Goal: Task Accomplishment & Management: Manage account settings

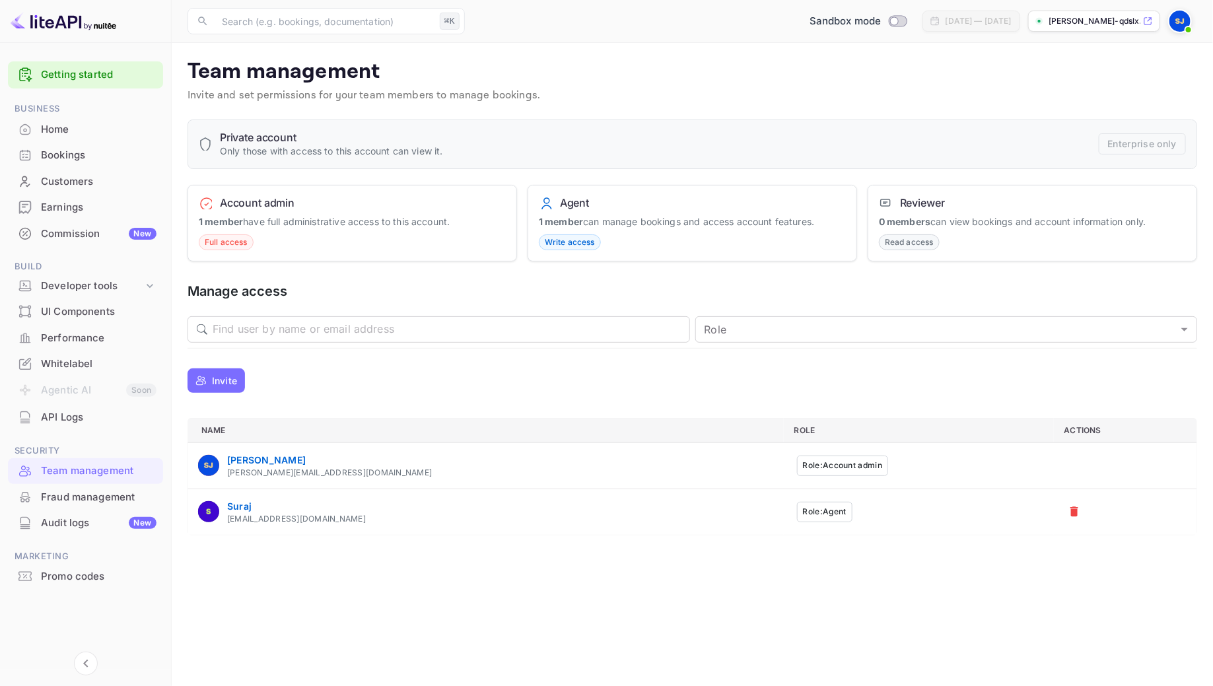
click at [223, 378] on p "Invite" at bounding box center [224, 381] width 25 height 14
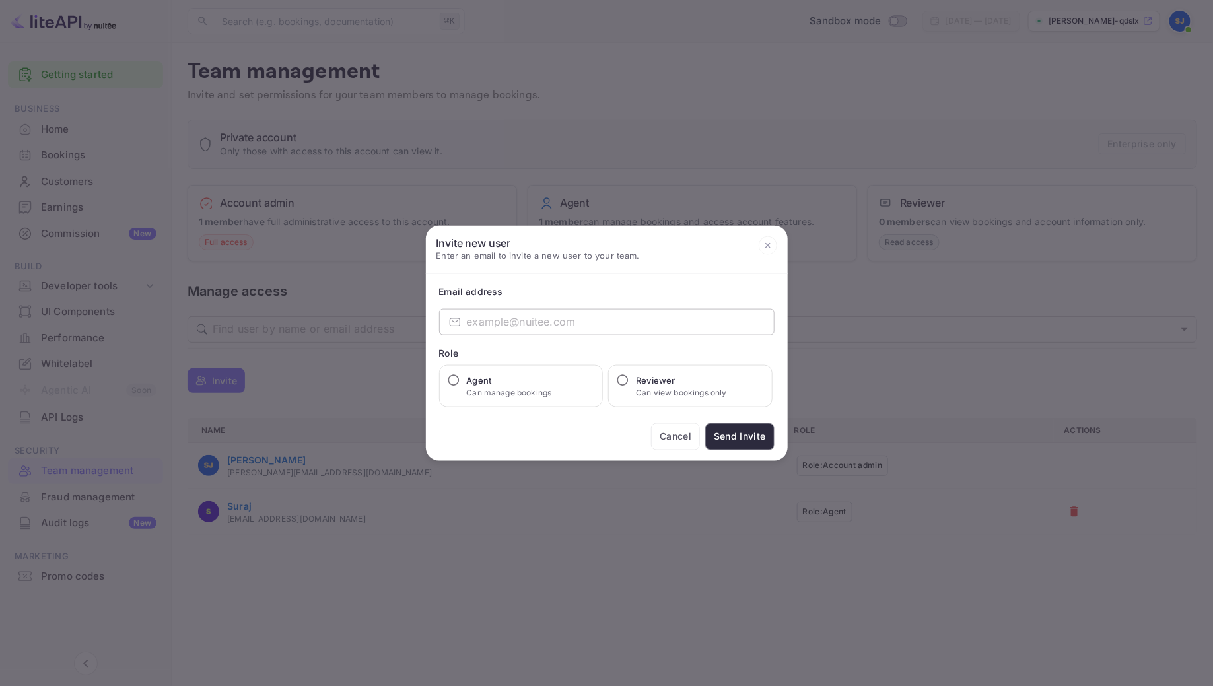
click at [530, 317] on input "email" at bounding box center [621, 321] width 308 height 26
type input "[EMAIL_ADDRESS][DOMAIN_NAME]"
click at [456, 379] on input "Agent Can manage bookings" at bounding box center [453, 379] width 13 height 13
radio input "true"
click at [748, 441] on button "Send Invite" at bounding box center [739, 436] width 69 height 27
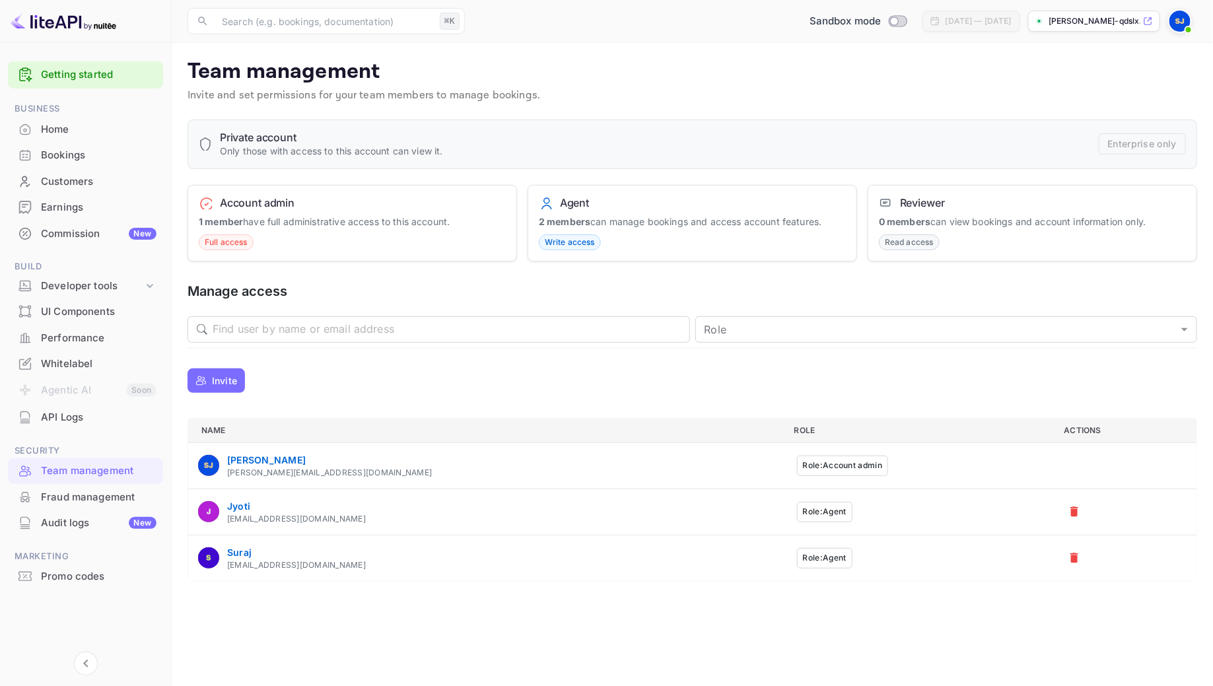
click at [227, 241] on span "Full access" at bounding box center [225, 242] width 53 height 12
click at [84, 157] on div "Bookings" at bounding box center [99, 155] width 116 height 15
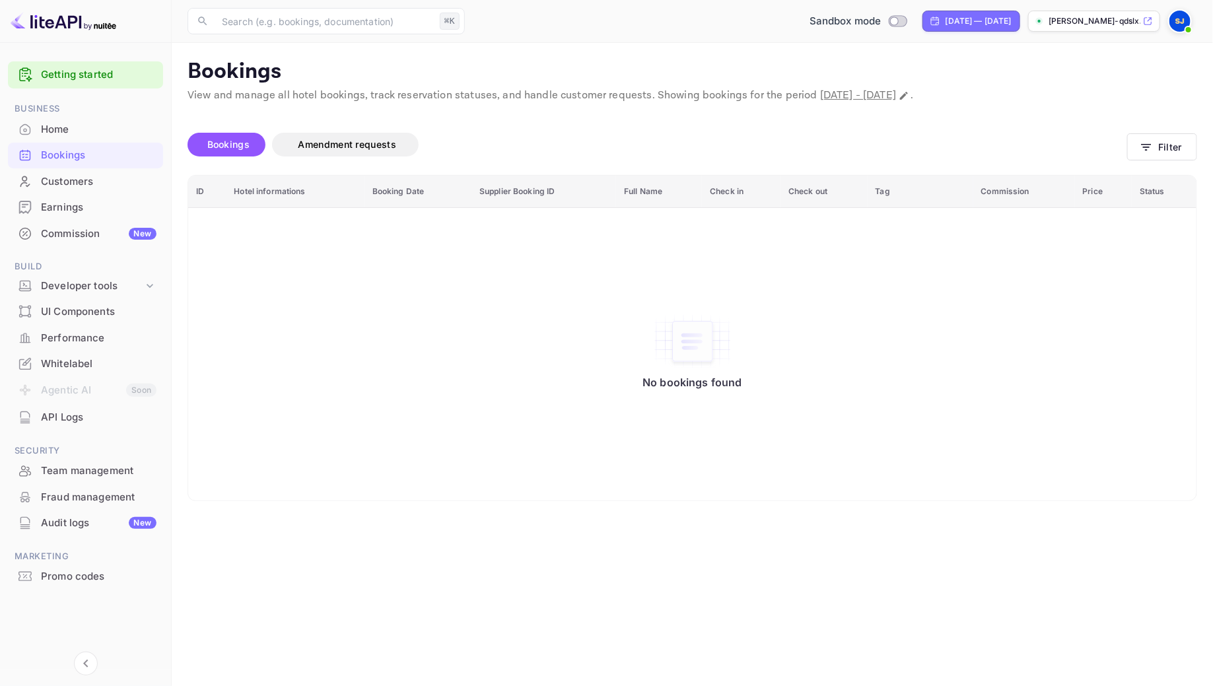
click at [117, 144] on div "Bookings" at bounding box center [85, 156] width 155 height 26
click at [65, 131] on div "Home" at bounding box center [99, 129] width 116 height 15
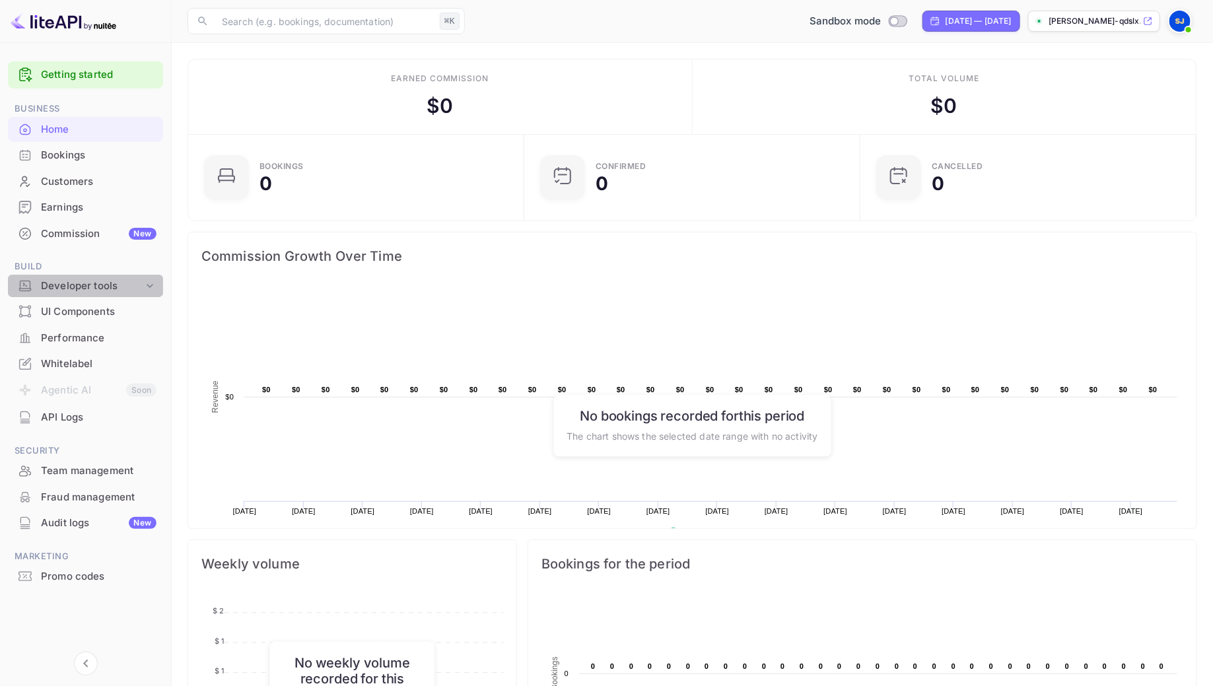
click at [153, 287] on icon at bounding box center [149, 285] width 13 height 13
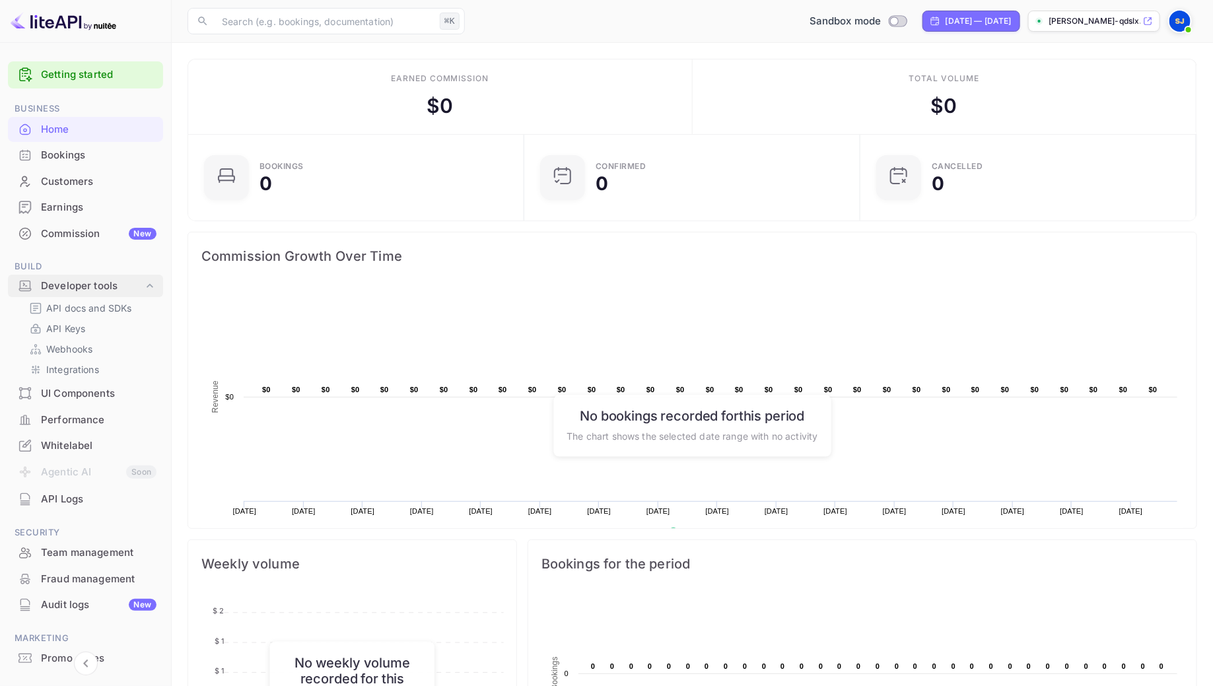
click at [153, 287] on icon at bounding box center [150, 285] width 7 height 4
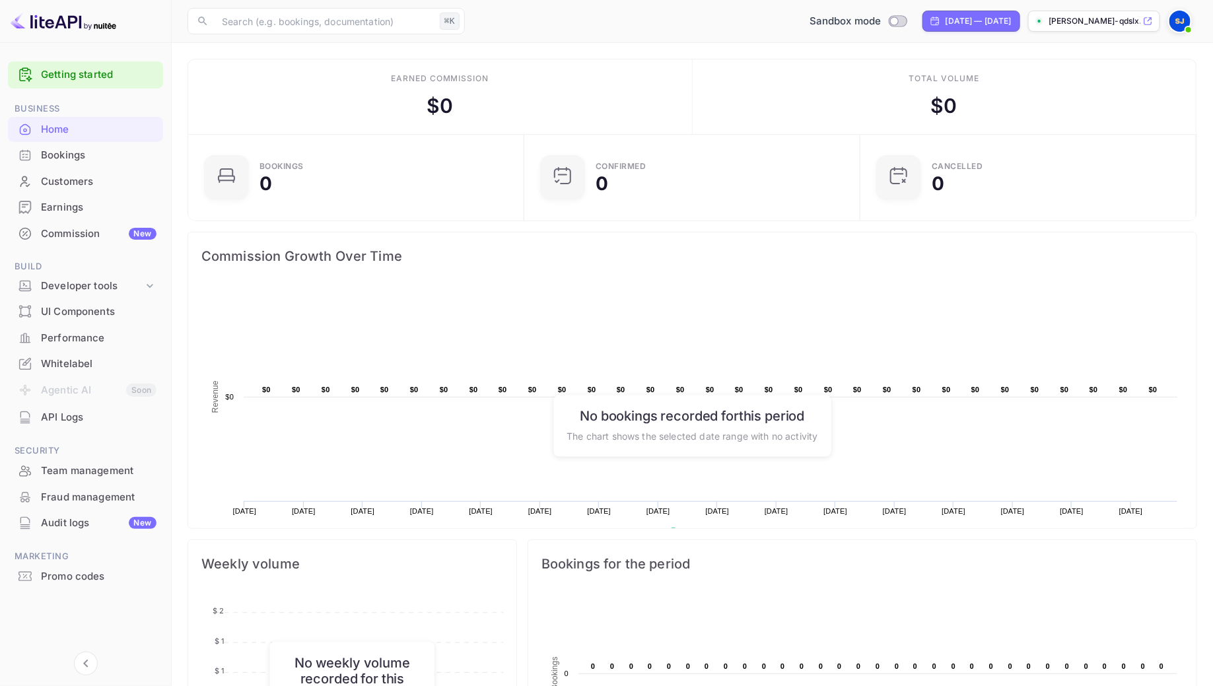
click at [103, 240] on div "Commission New" at bounding box center [99, 234] width 116 height 15
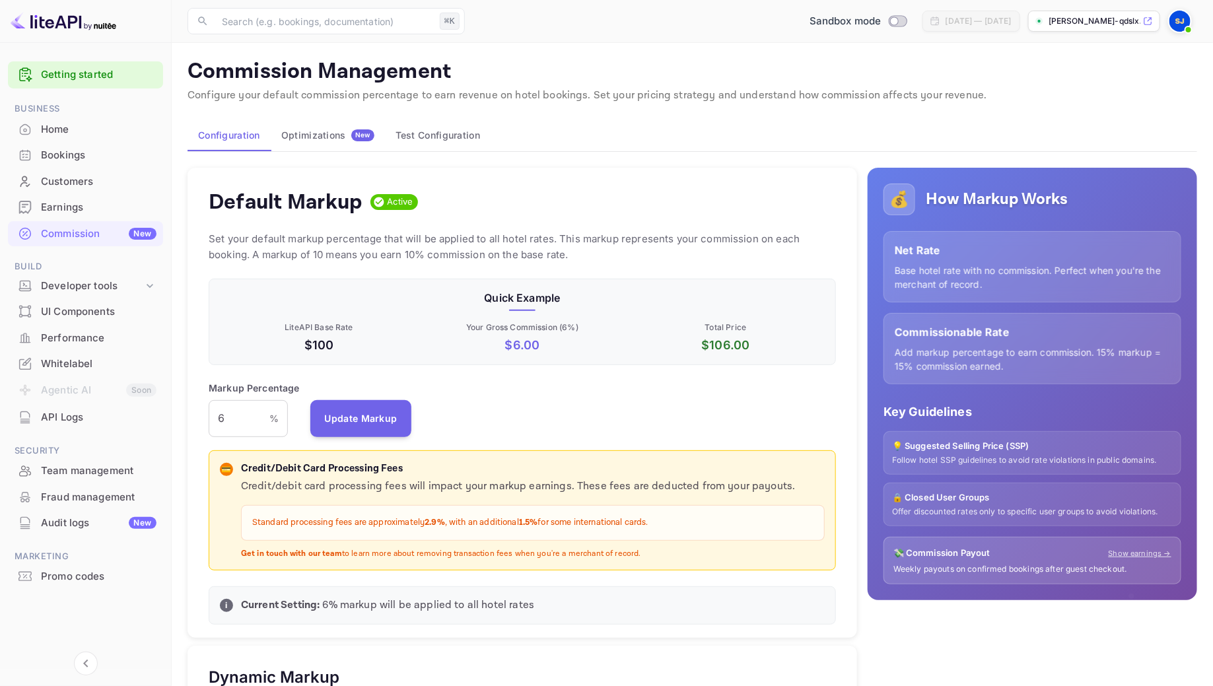
scroll to position [234, 627]
click at [234, 419] on input "6" at bounding box center [239, 418] width 61 height 37
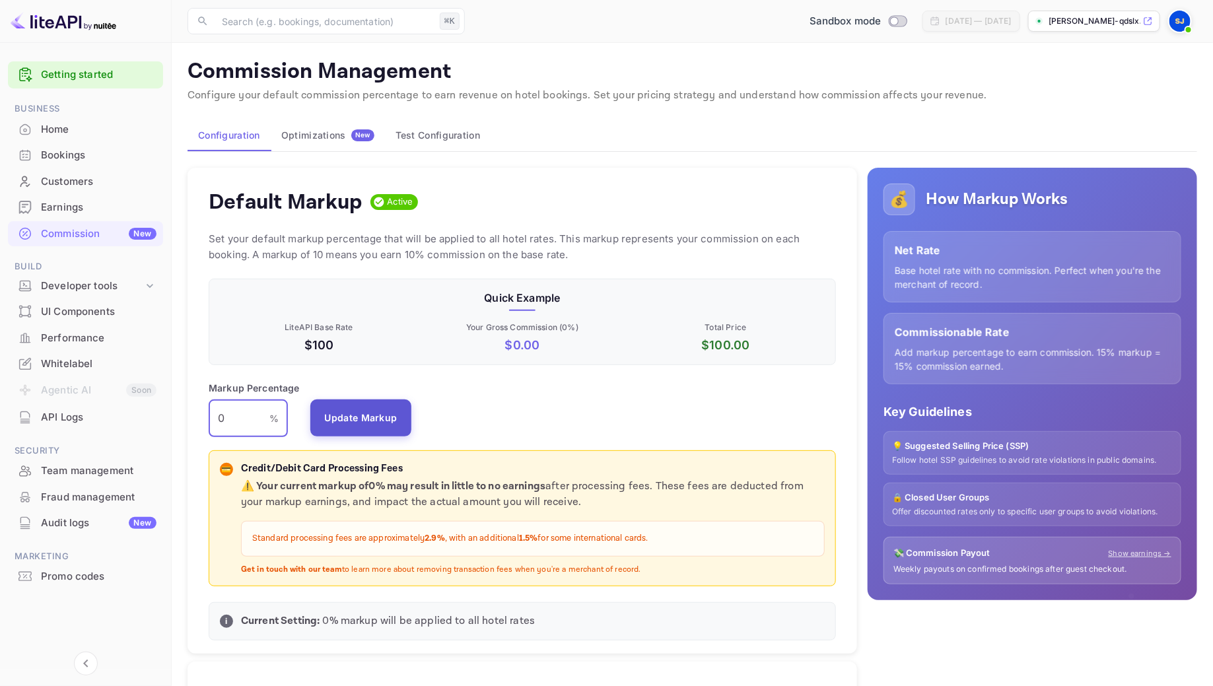
type input "0"
click at [359, 431] on button "Update Markup" at bounding box center [361, 418] width 102 height 37
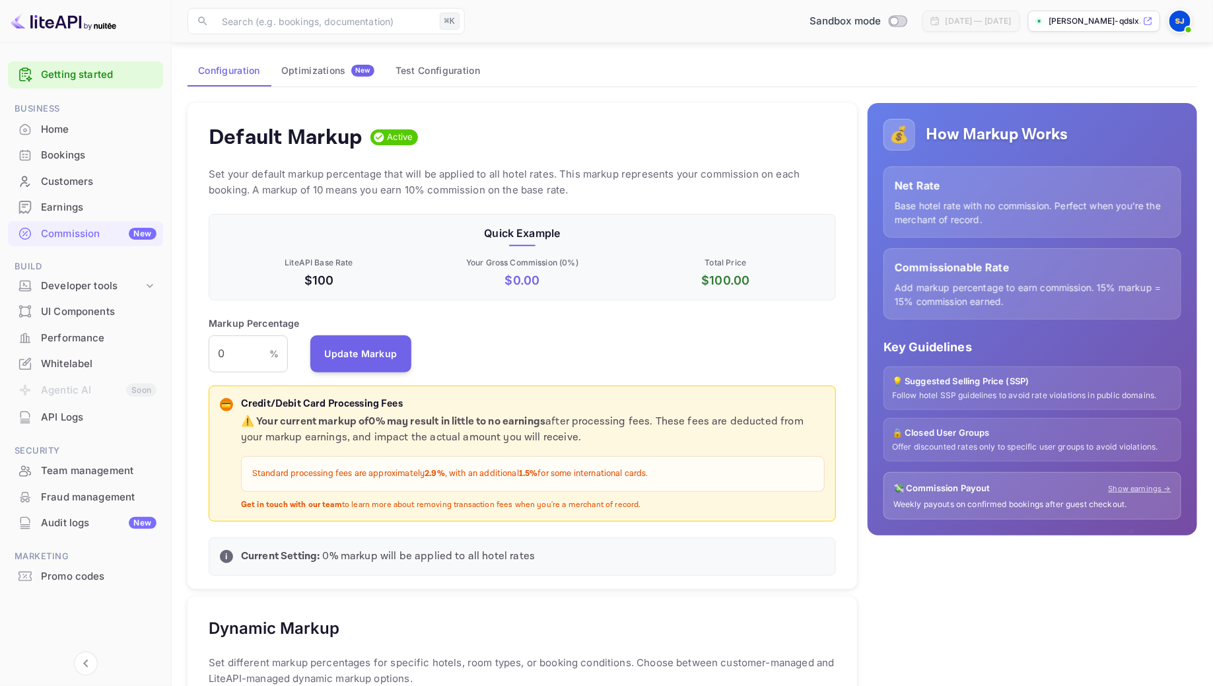
scroll to position [0, 0]
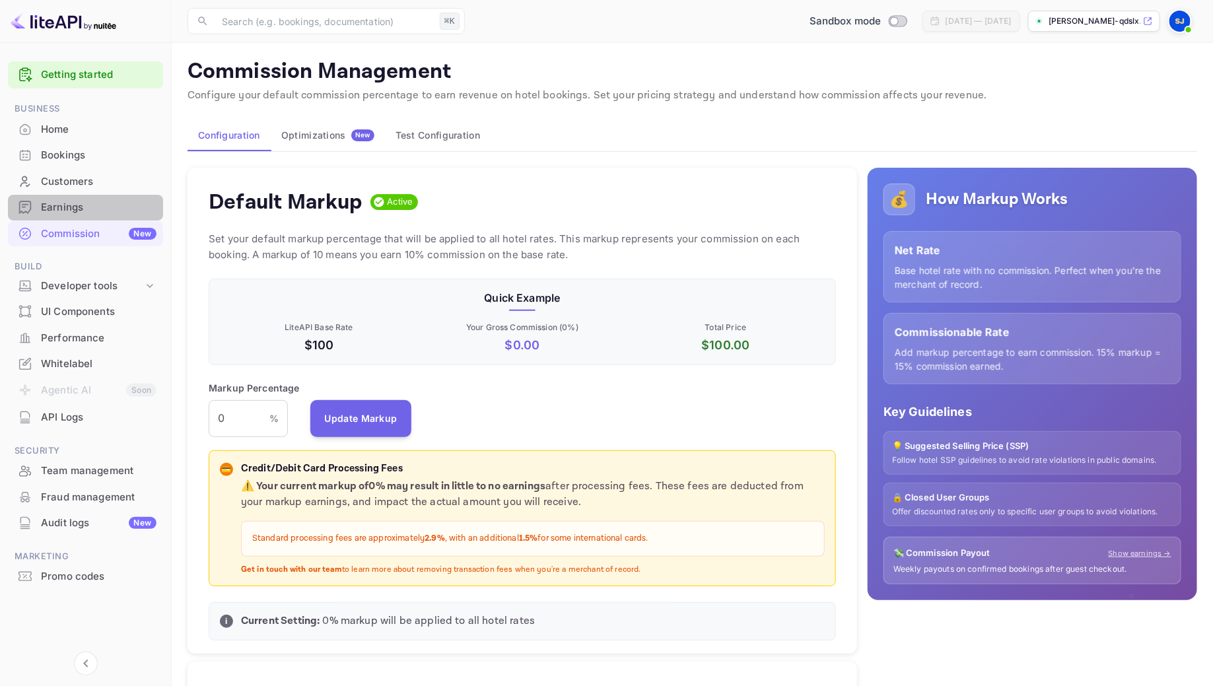
click at [100, 207] on div "Earnings" at bounding box center [99, 207] width 116 height 15
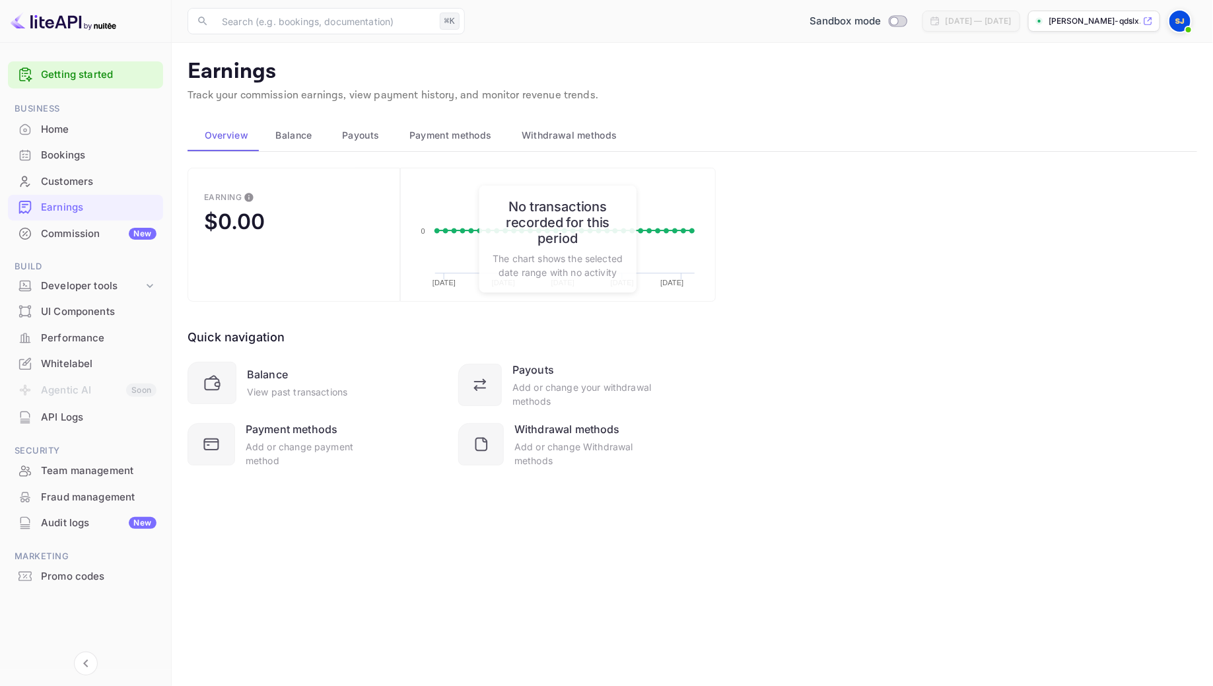
click at [120, 179] on div "Customers" at bounding box center [99, 181] width 116 height 15
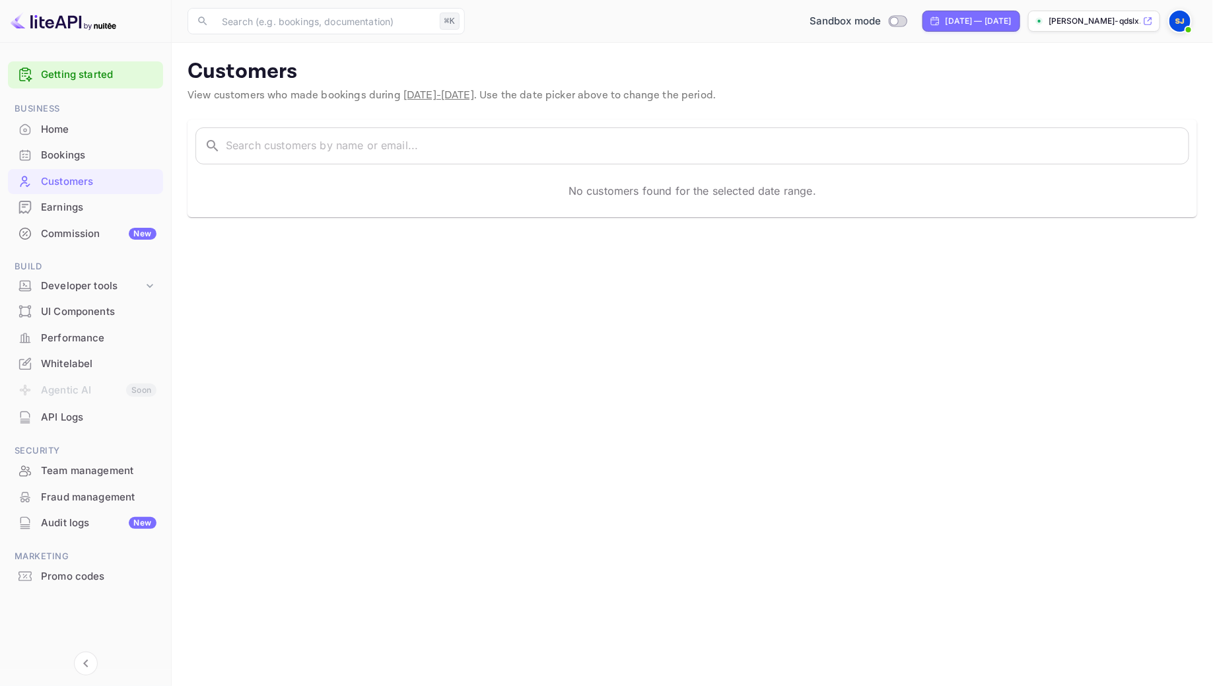
click at [116, 155] on div "Bookings" at bounding box center [99, 155] width 116 height 15
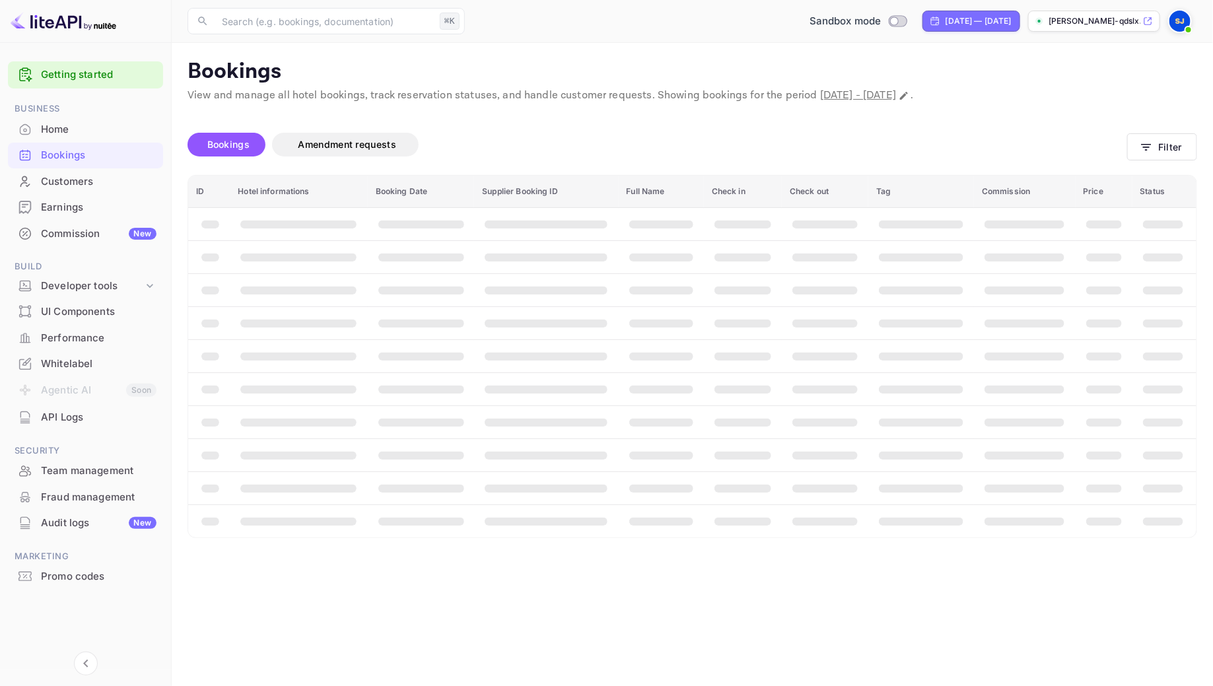
click at [238, 149] on span "Bookings" at bounding box center [228, 144] width 42 height 11
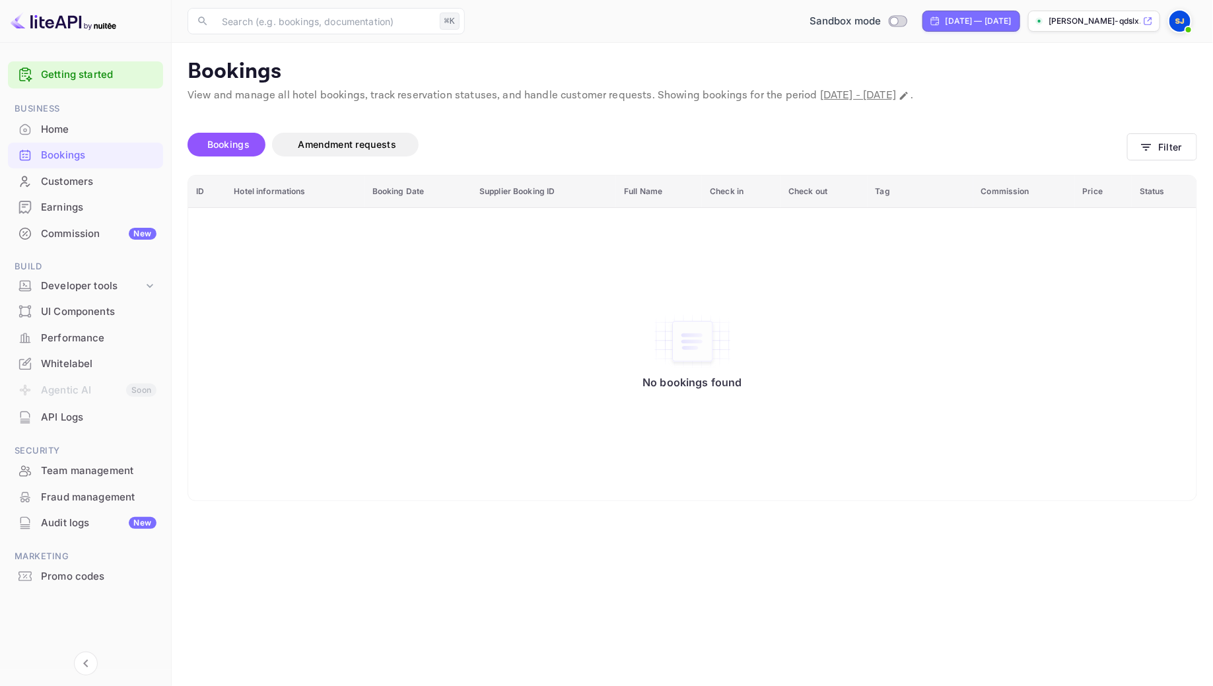
click at [238, 149] on span "Bookings" at bounding box center [228, 144] width 42 height 11
click at [62, 81] on link "Getting started" at bounding box center [99, 74] width 116 height 15
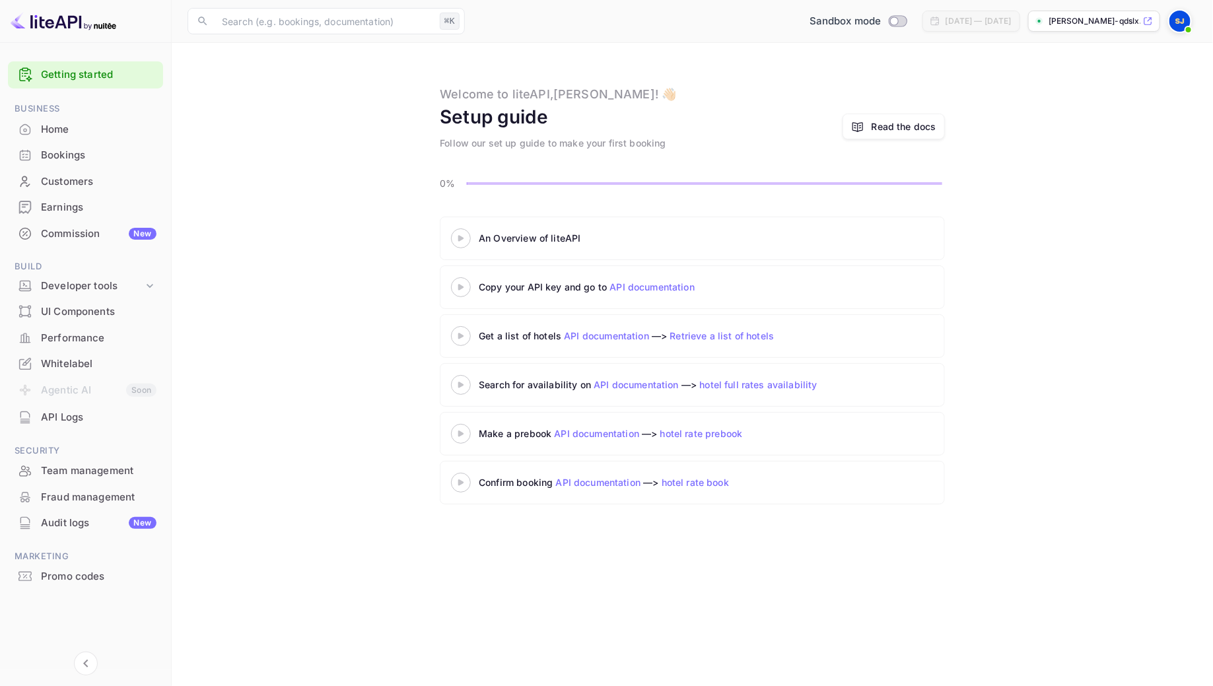
click at [755, 382] on link "hotel full rates availability" at bounding box center [759, 384] width 118 height 11
